Goal: Information Seeking & Learning: Learn about a topic

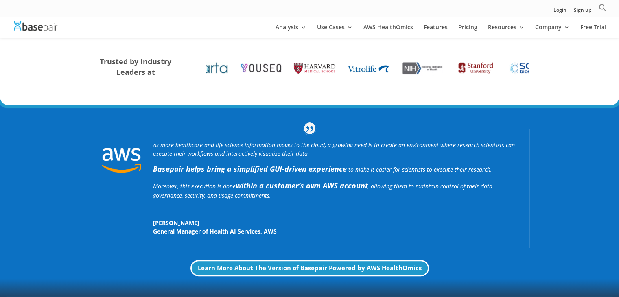
scroll to position [1588, 0]
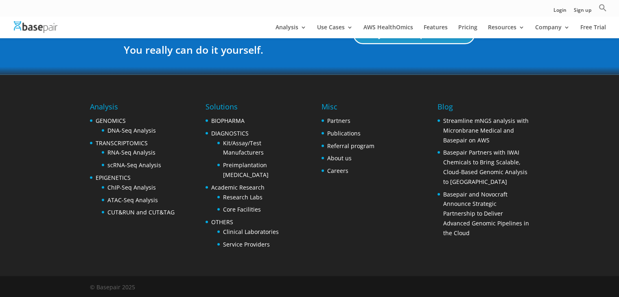
click at [349, 168] on li "Careers" at bounding box center [347, 171] width 53 height 10
click at [343, 170] on link "Careers" at bounding box center [337, 171] width 21 height 8
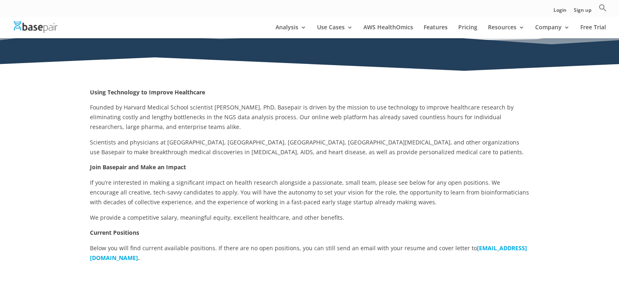
scroll to position [81, 0]
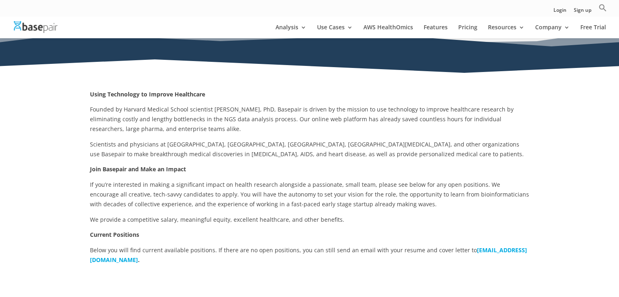
click at [230, 165] on p "Join Basepair and Make an Impact" at bounding box center [309, 171] width 439 height 15
drag, startPoint x: 230, startPoint y: 165, endPoint x: 244, endPoint y: 194, distance: 31.5
click at [234, 176] on p "Join Basepair and Make an Impact" at bounding box center [309, 171] width 439 height 15
click at [244, 194] on span "If you’re interested in making a significant impact on health research alongsid…" at bounding box center [309, 194] width 439 height 27
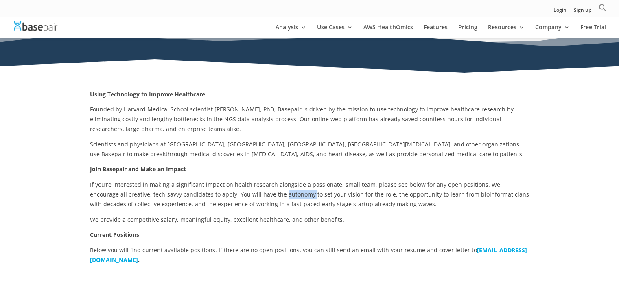
click at [244, 194] on span "If you’re interested in making a significant impact on health research alongsid…" at bounding box center [309, 194] width 439 height 27
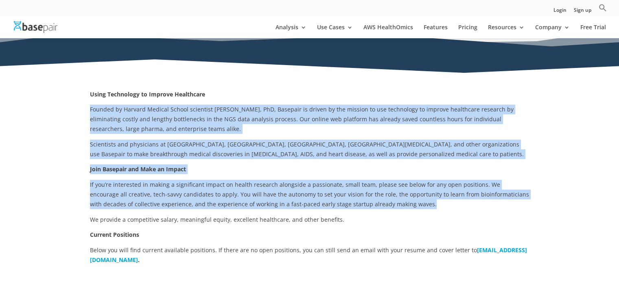
drag, startPoint x: 244, startPoint y: 194, endPoint x: 274, endPoint y: 109, distance: 90.2
click at [274, 109] on div "Using Technology to Improve Healthcare Founded by Harvard Medical School scient…" at bounding box center [309, 177] width 439 height 175
click at [274, 108] on span "Founded by Harvard Medical School scientist [PERSON_NAME], PhD, Basepair is dri…" at bounding box center [302, 118] width 424 height 27
